Goal: Task Accomplishment & Management: Manage account settings

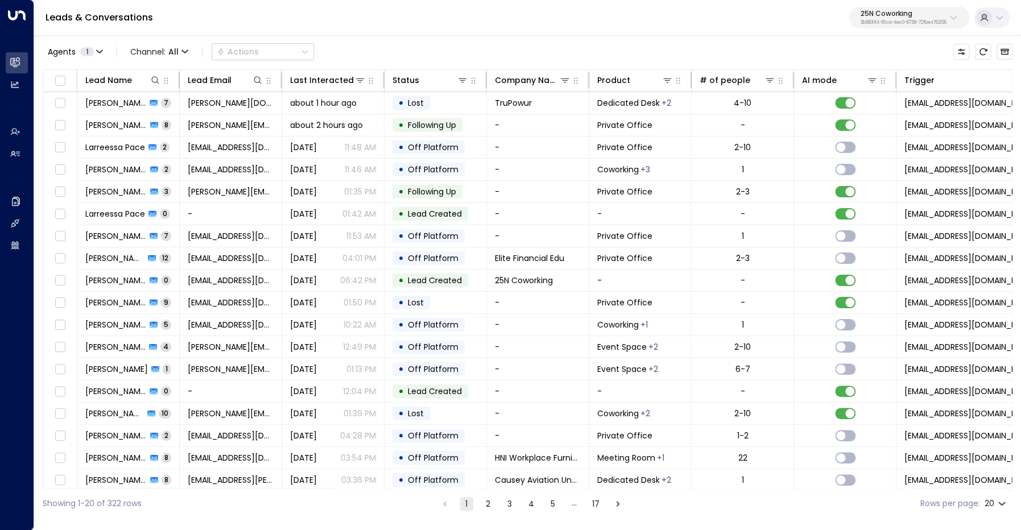
click at [900, 25] on p "3b9800f4-81ca-4ec0-8758-72fbe4763f36" at bounding box center [904, 22] width 86 height 5
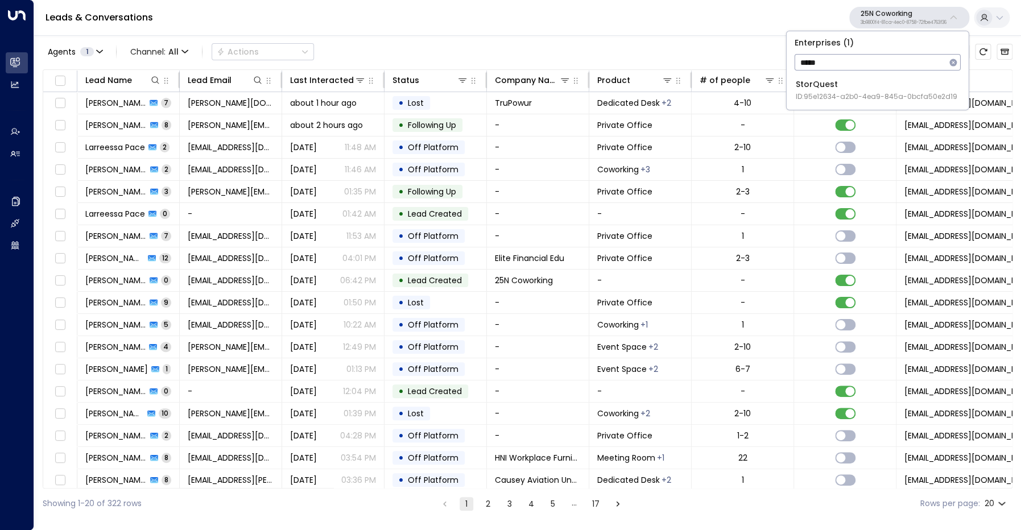
type input "*****"
click at [863, 90] on div "StorQuest ID: 95e12634-a2b0-4ea9-845a-0bcfa50e2d19" at bounding box center [877, 89] width 162 height 23
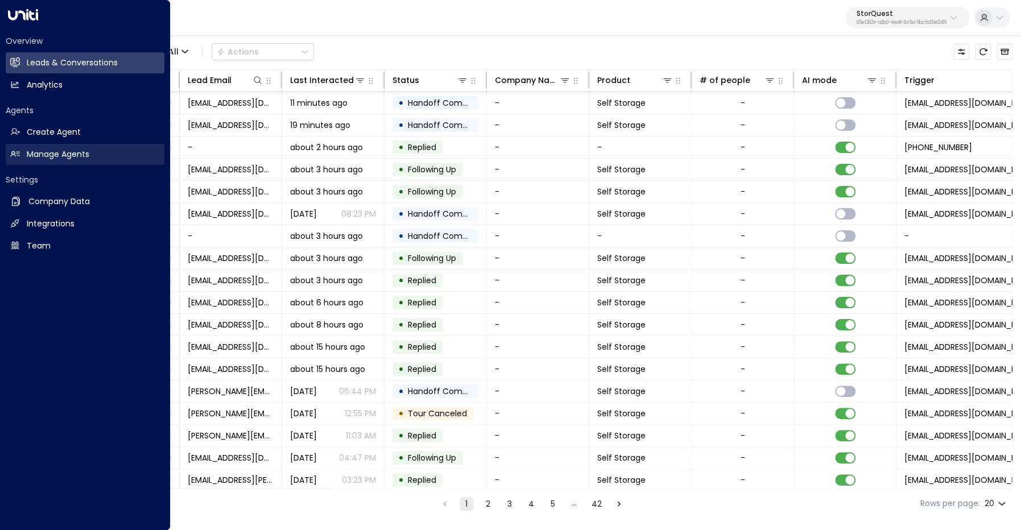
click at [21, 158] on link "Manage Agents Manage Agents" at bounding box center [85, 154] width 159 height 21
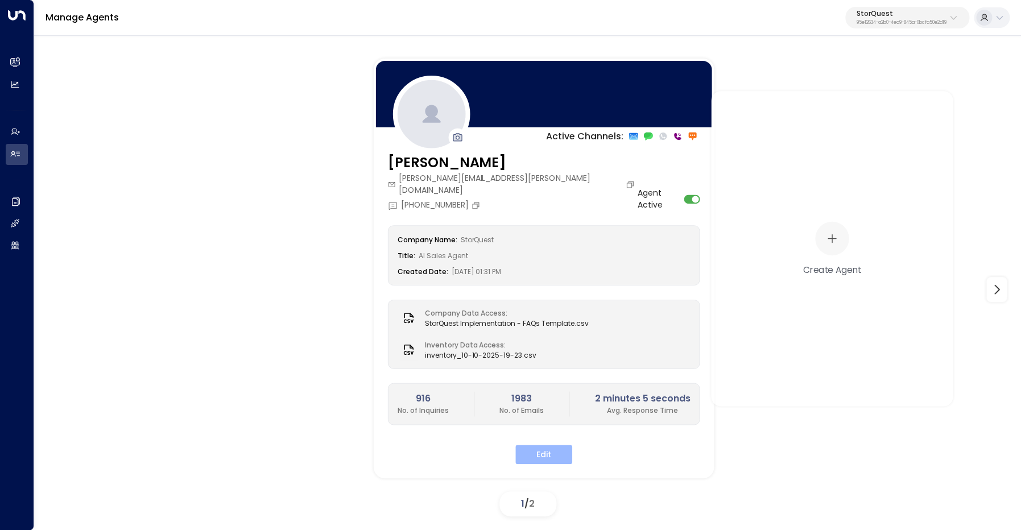
click at [553, 445] on button "Edit" at bounding box center [543, 454] width 57 height 19
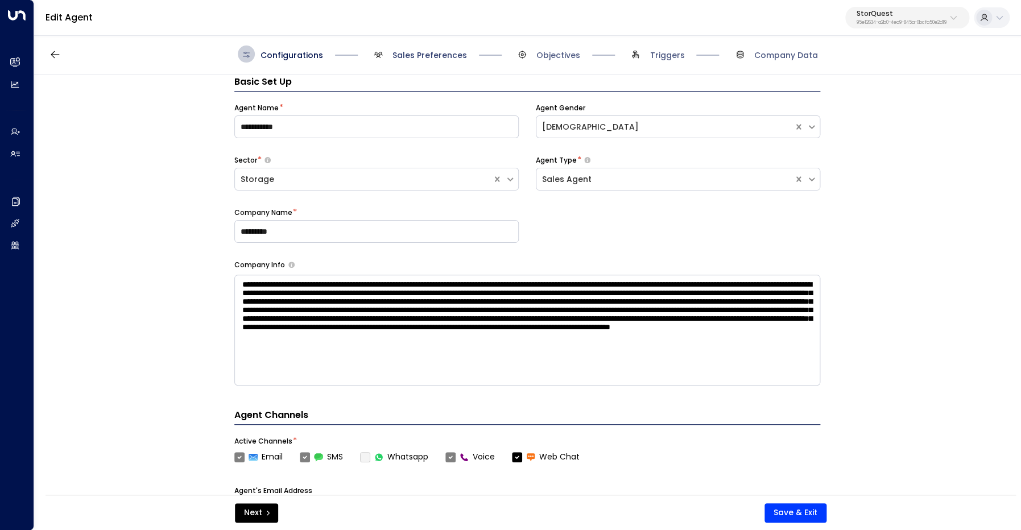
scroll to position [17, 0]
click at [406, 56] on span "Sales Preferences" at bounding box center [429, 54] width 75 height 11
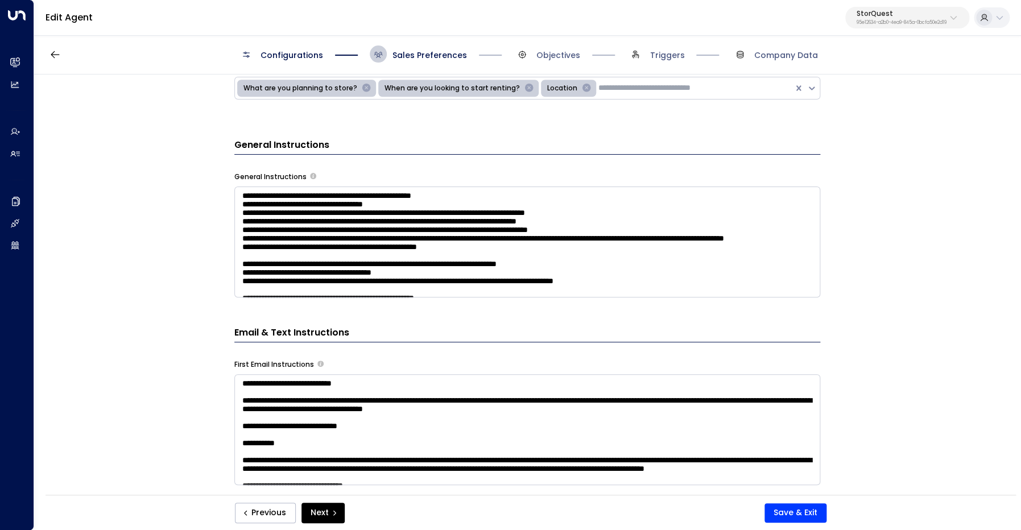
scroll to position [440, 0]
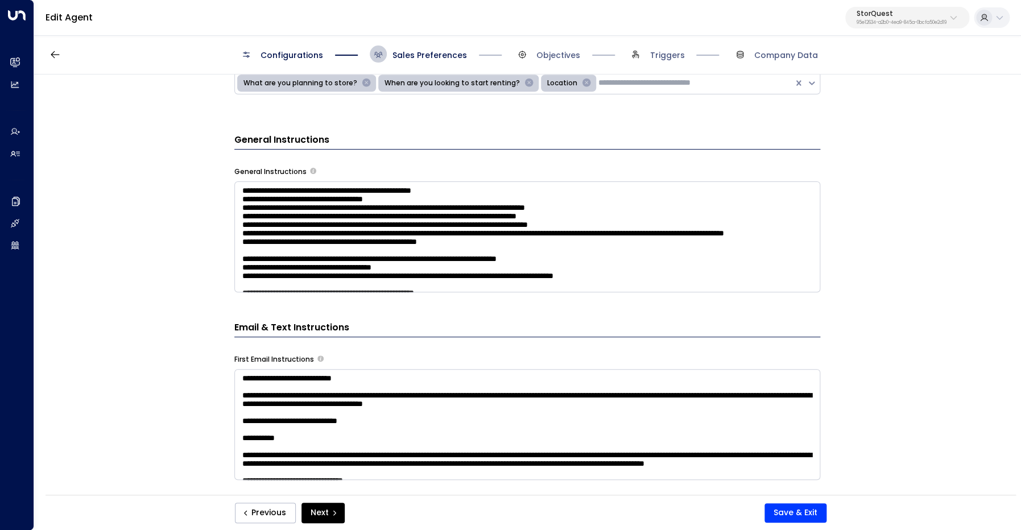
click at [417, 234] on textarea at bounding box center [527, 236] width 586 height 111
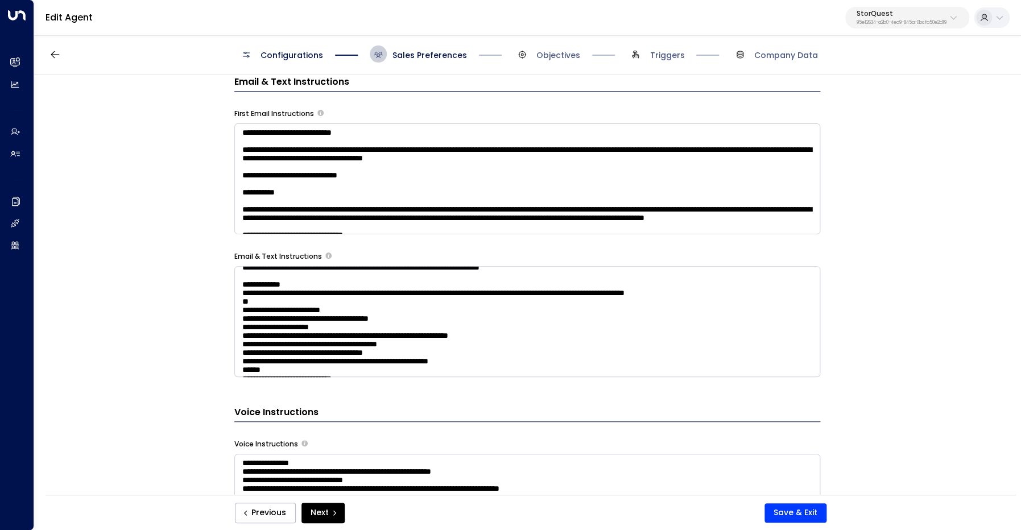
scroll to position [180, 0]
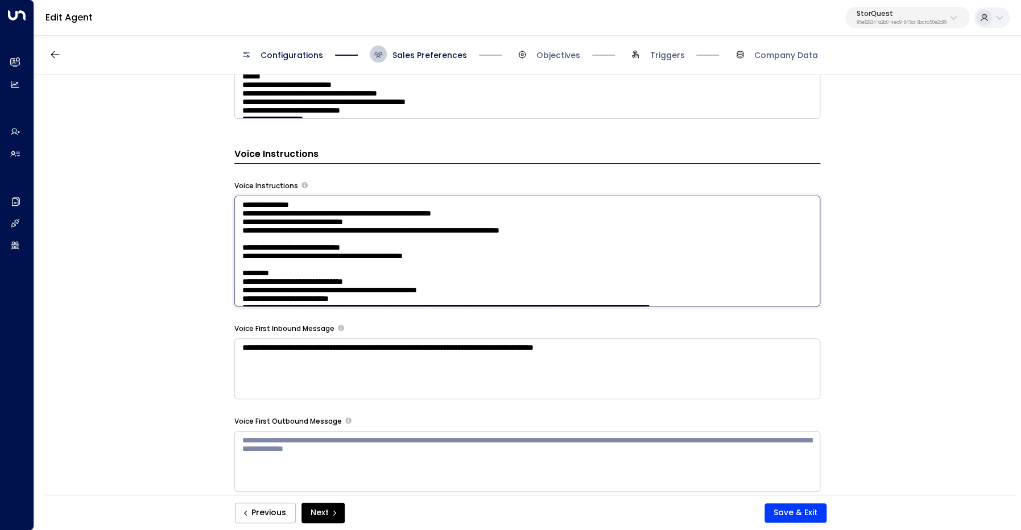
click at [405, 275] on textarea at bounding box center [527, 251] width 586 height 111
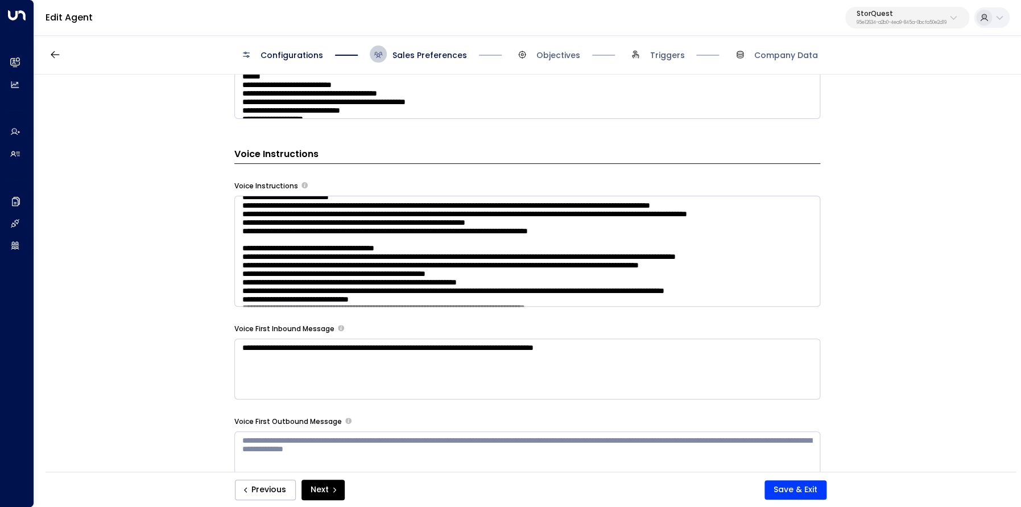
scroll to position [103, 0]
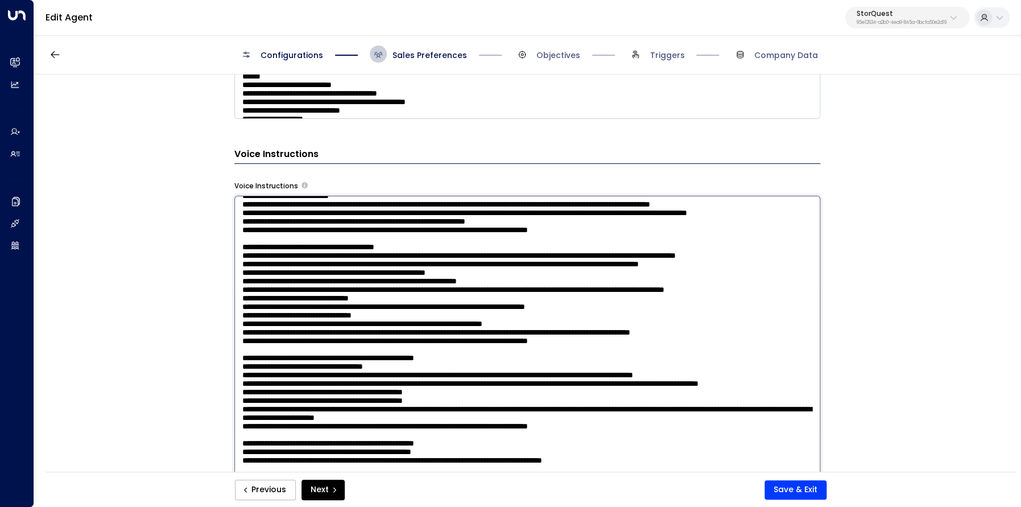
click at [362, 275] on textarea at bounding box center [527, 351] width 586 height 311
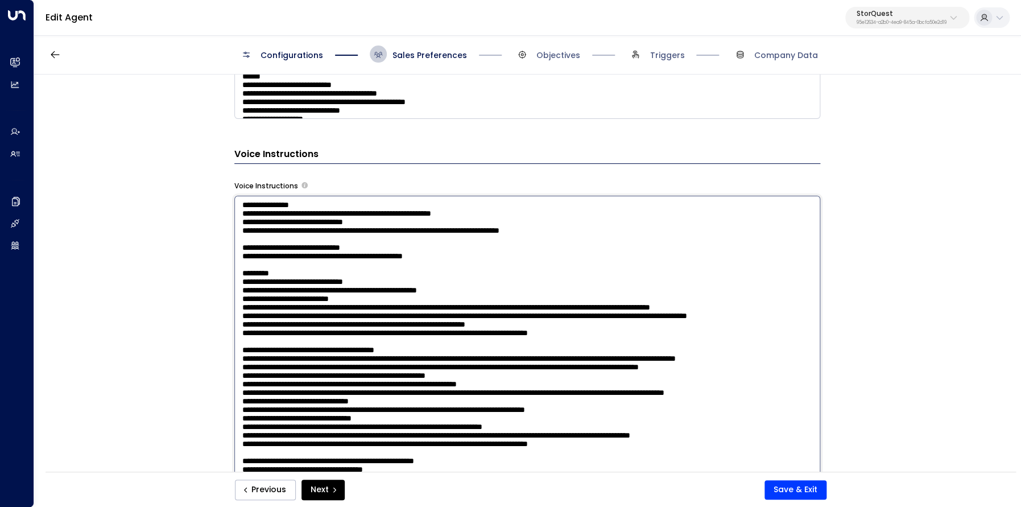
scroll to position [14, 0]
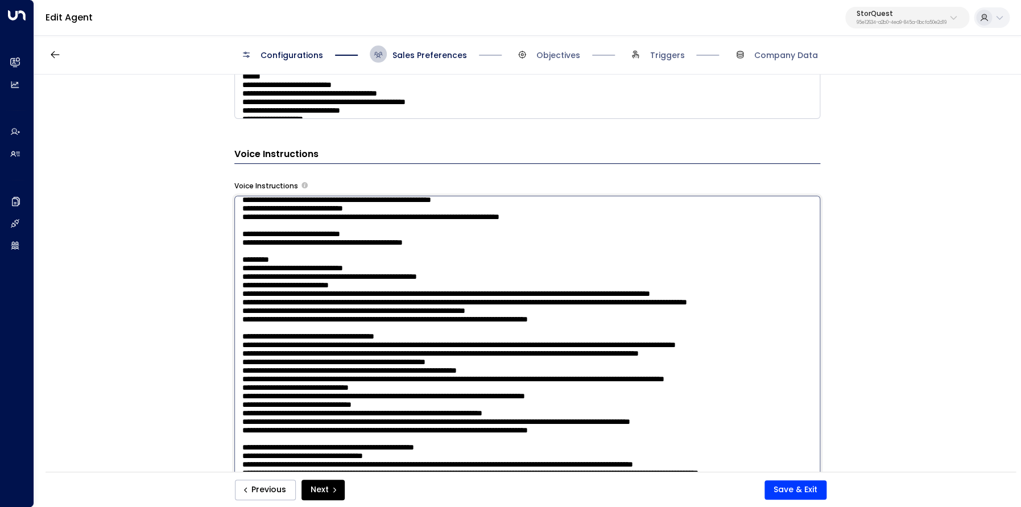
drag, startPoint x: 297, startPoint y: 363, endPoint x: 229, endPoint y: 351, distance: 69.3
click at [234, 351] on textarea at bounding box center [527, 351] width 586 height 311
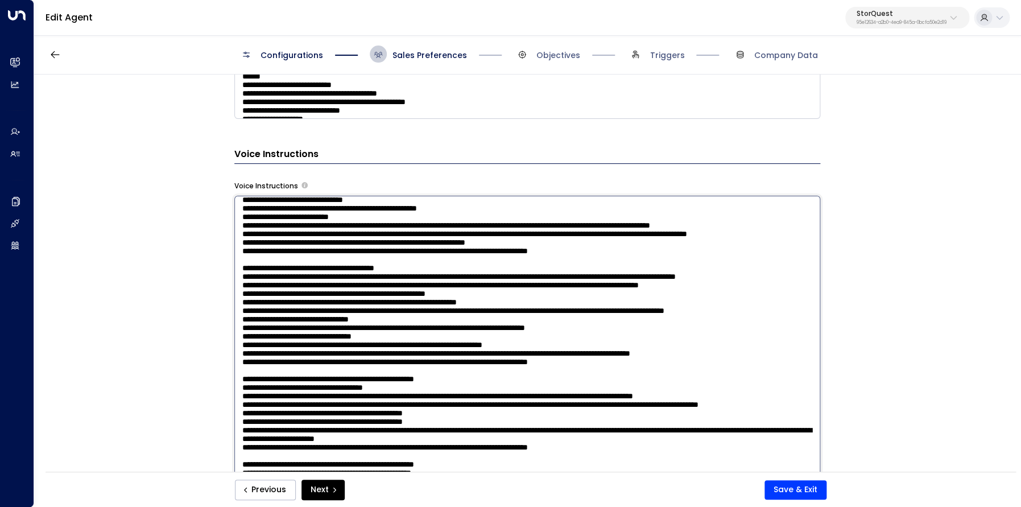
scroll to position [92, 0]
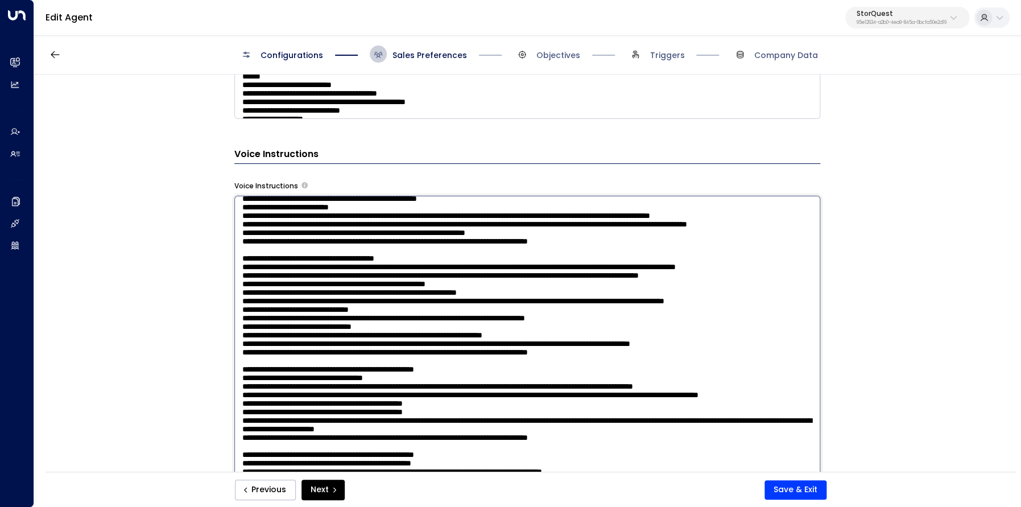
drag, startPoint x: 481, startPoint y: 331, endPoint x: 233, endPoint y: 334, distance: 248.0
click at [234, 334] on textarea at bounding box center [527, 351] width 586 height 311
click at [349, 309] on textarea at bounding box center [527, 351] width 586 height 311
drag, startPoint x: 385, startPoint y: 308, endPoint x: 391, endPoint y: 308, distance: 6.8
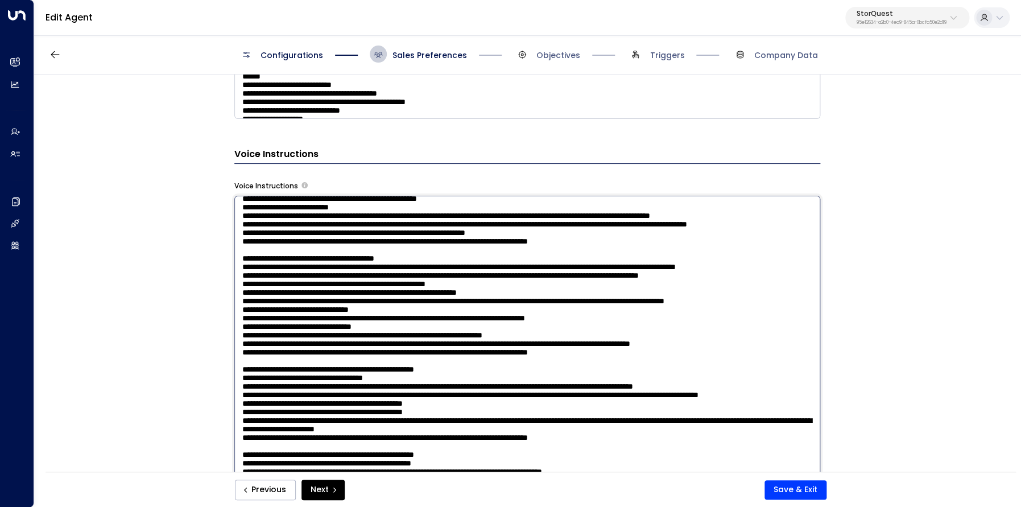
click at [385, 308] on textarea at bounding box center [527, 351] width 586 height 311
